Goal: Task Accomplishment & Management: Use online tool/utility

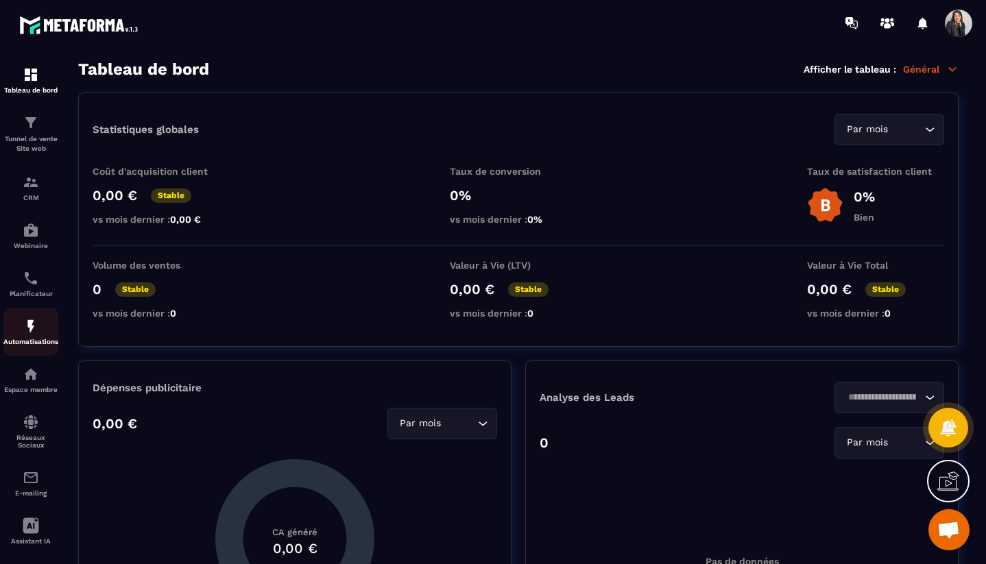
click at [33, 342] on p "Automatisations" at bounding box center [30, 342] width 55 height 8
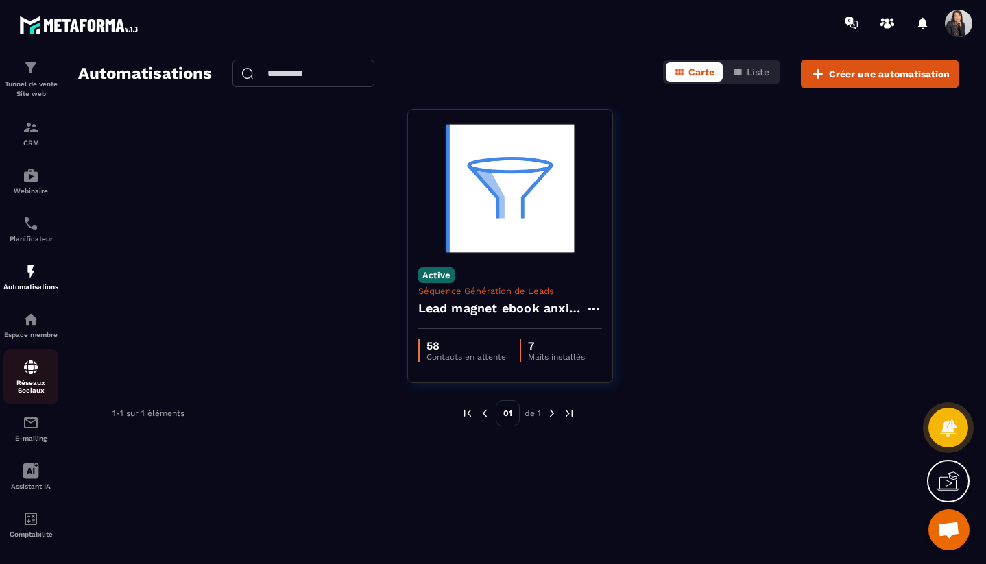
scroll to position [54, 0]
click at [30, 324] on img at bounding box center [31, 320] width 16 height 16
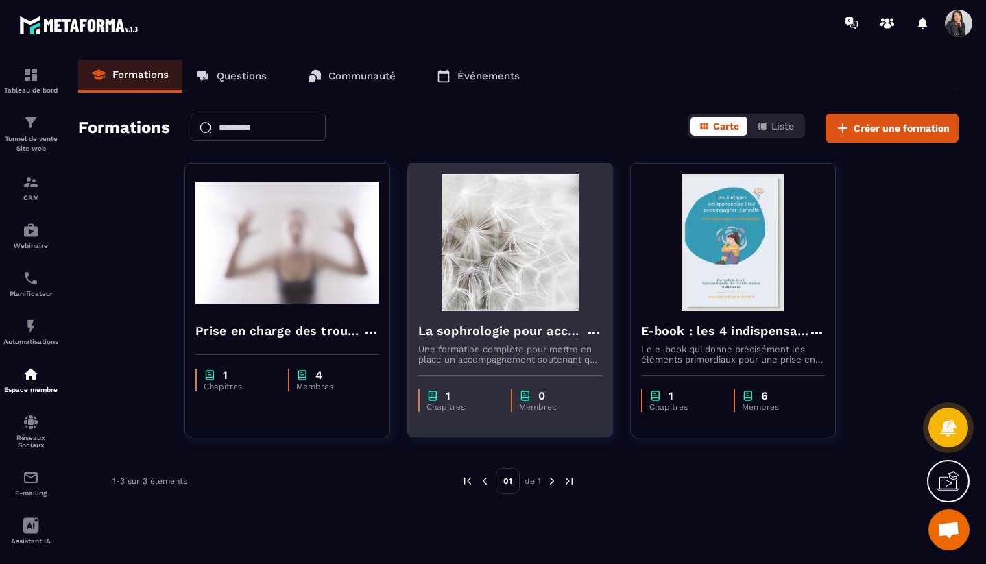
click at [546, 333] on h4 "La sophrologie pour accompagner le deuil" at bounding box center [501, 331] width 167 height 19
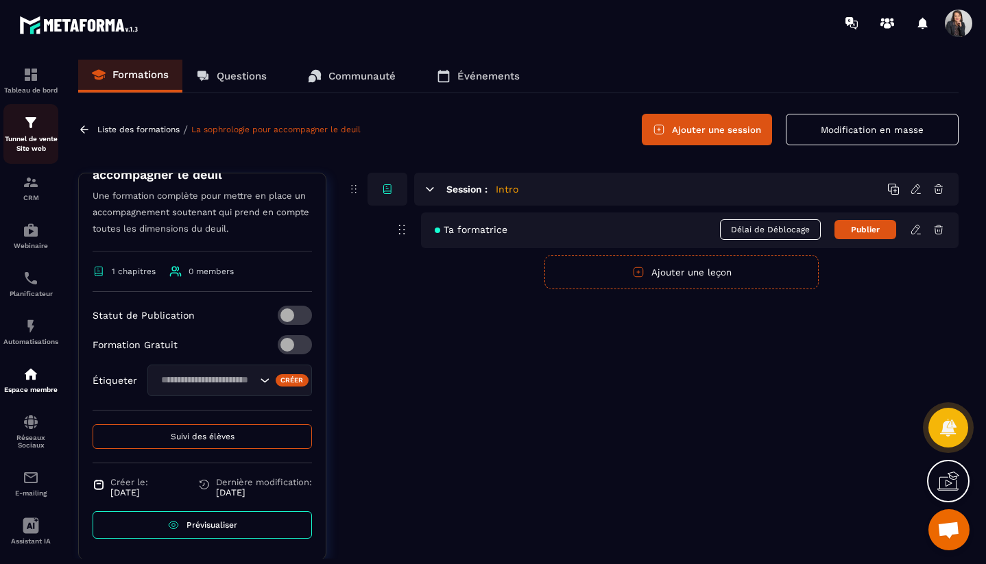
click at [28, 134] on p "Tunnel de vente Site web" at bounding box center [30, 143] width 55 height 19
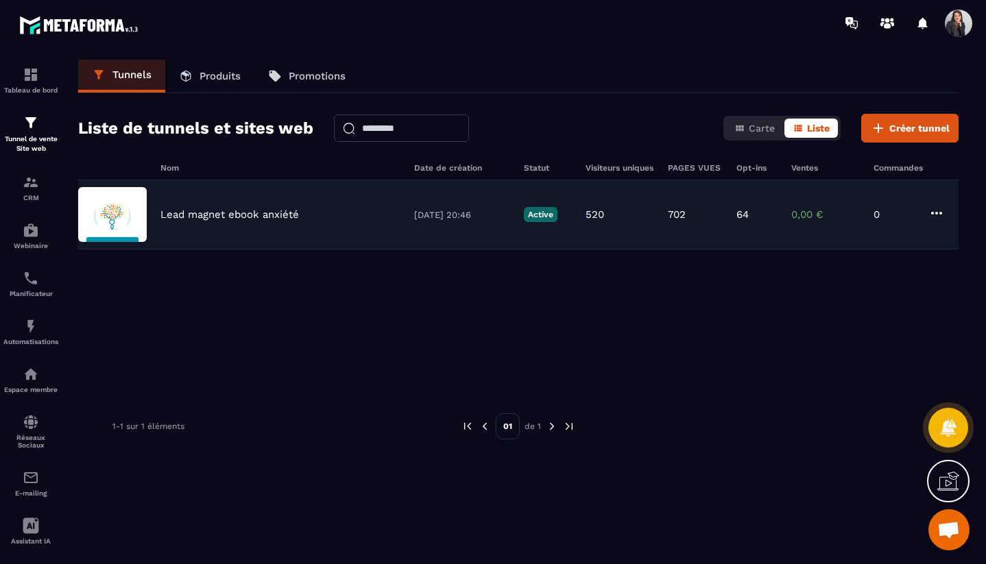
click at [154, 213] on div "Lead magnet ebook anxiété [DATE] 20:46 Active 520 702 64 0,00 € 0" at bounding box center [518, 214] width 880 height 69
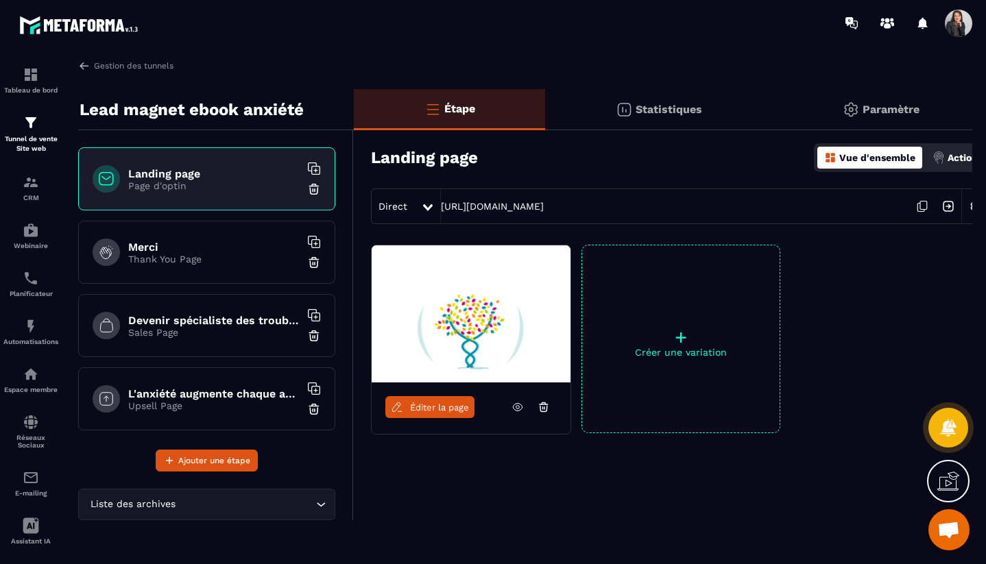
click at [516, 352] on img at bounding box center [471, 313] width 199 height 137
click at [433, 413] on link "Éditer la page" at bounding box center [429, 407] width 89 height 22
